Goal: Task Accomplishment & Management: Manage account settings

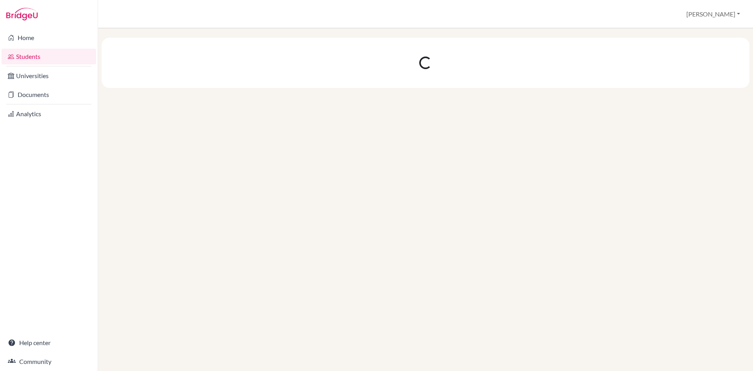
click at [41, 57] on link "Students" at bounding box center [49, 57] width 94 height 16
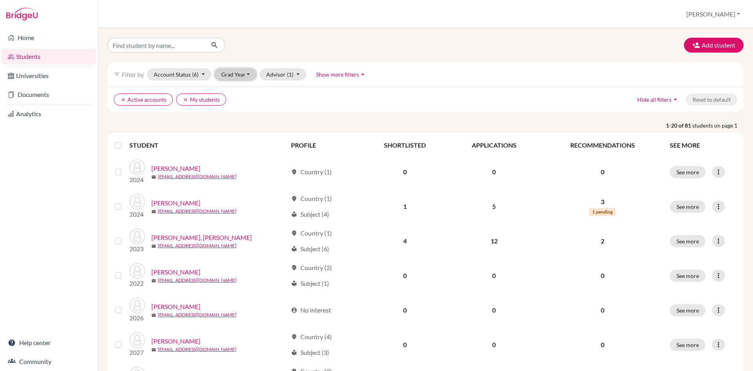
click at [227, 77] on button "Grad Year" at bounding box center [235, 74] width 42 height 12
click at [233, 115] on span "2025" at bounding box center [231, 115] width 14 height 9
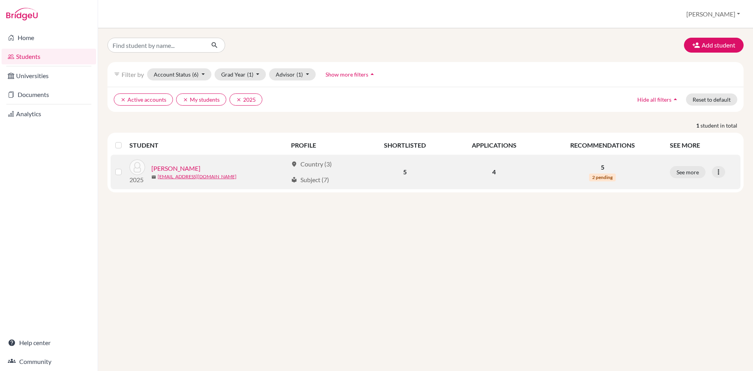
click at [165, 168] on link "[PERSON_NAME]" at bounding box center [175, 168] width 49 height 9
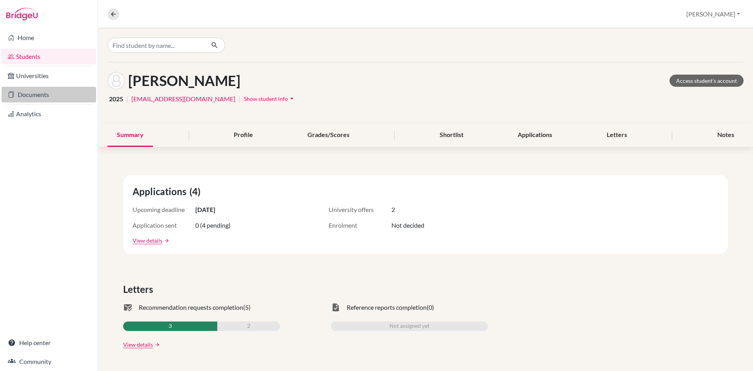
click at [36, 94] on link "Documents" at bounding box center [49, 95] width 94 height 16
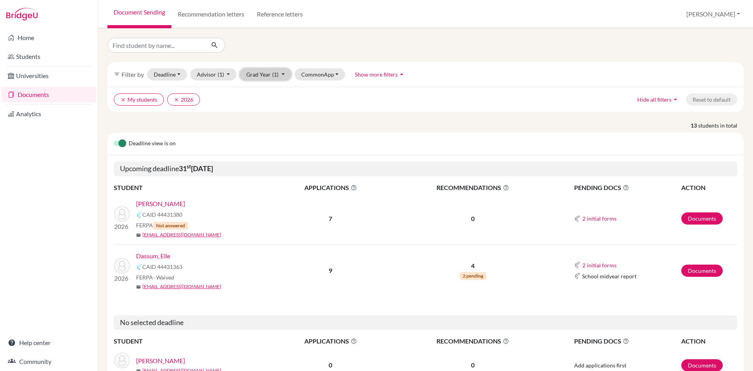
click at [263, 78] on button "Grad Year (1)" at bounding box center [266, 74] width 52 height 12
click at [256, 114] on span "2025" at bounding box center [256, 115] width 14 height 9
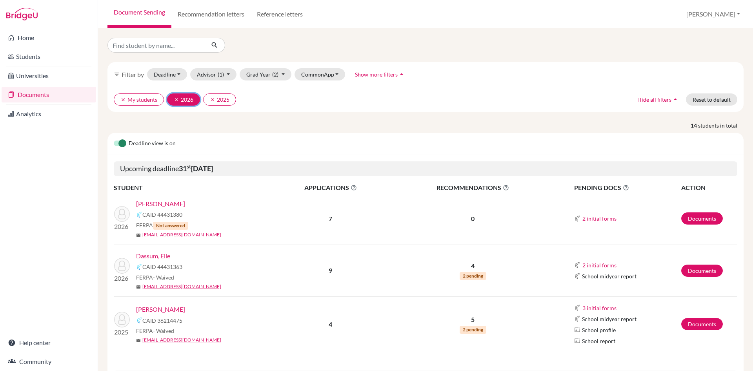
click at [173, 100] on button "clear 2026" at bounding box center [183, 99] width 33 height 12
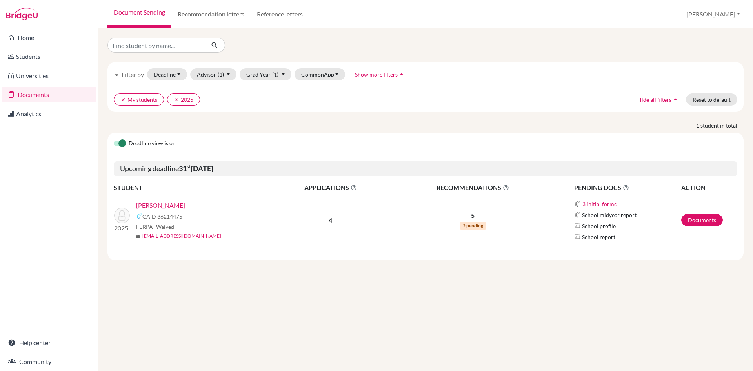
click at [173, 204] on link "[PERSON_NAME]" at bounding box center [160, 204] width 49 height 9
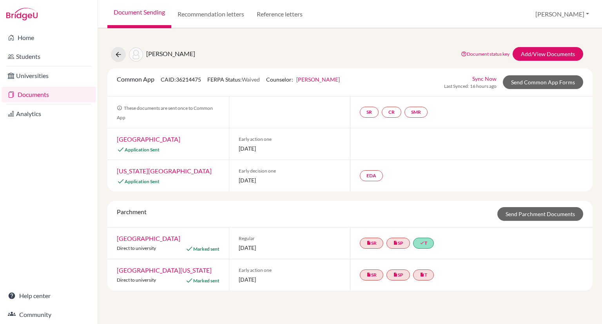
drag, startPoint x: 301, startPoint y: 154, endPoint x: 76, endPoint y: 199, distance: 229.9
click at [76, 199] on div "Home Students Universities Documents Analytics Help center Community" at bounding box center [49, 176] width 98 height 296
